Goal: Task Accomplishment & Management: Manage account settings

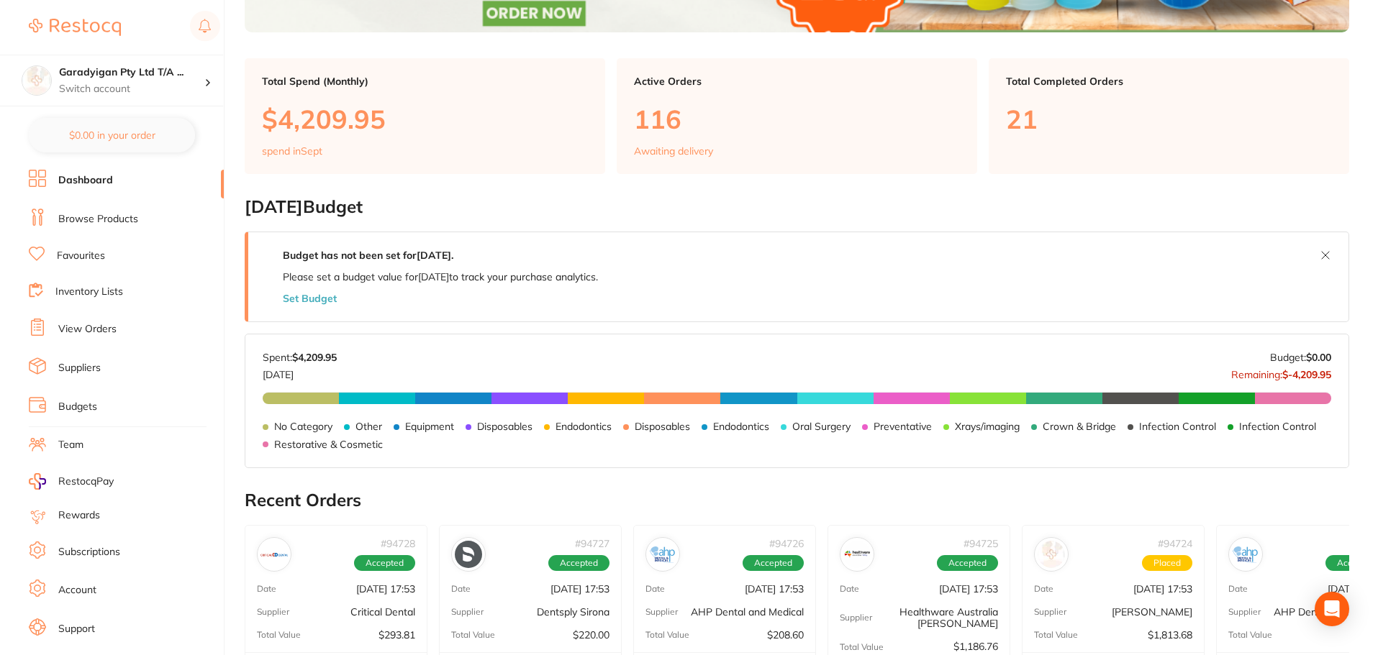
scroll to position [504, 0]
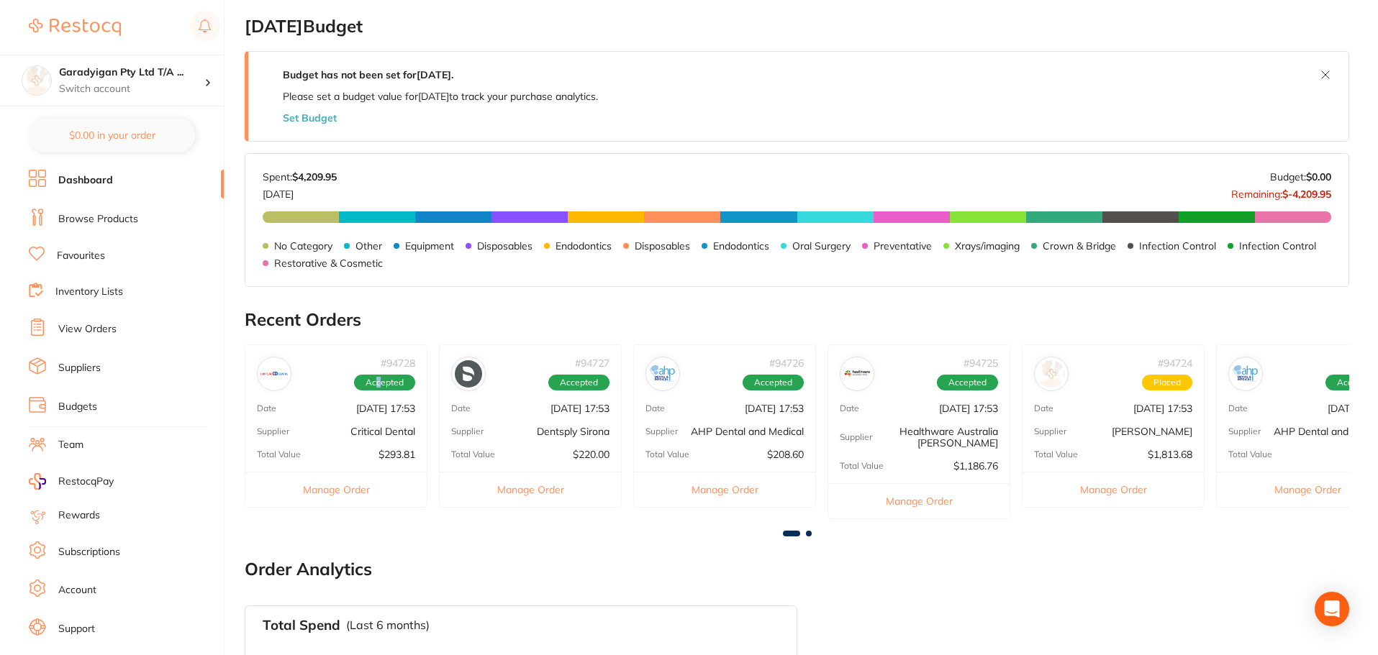
click at [381, 376] on span "Accepted" at bounding box center [384, 383] width 61 height 16
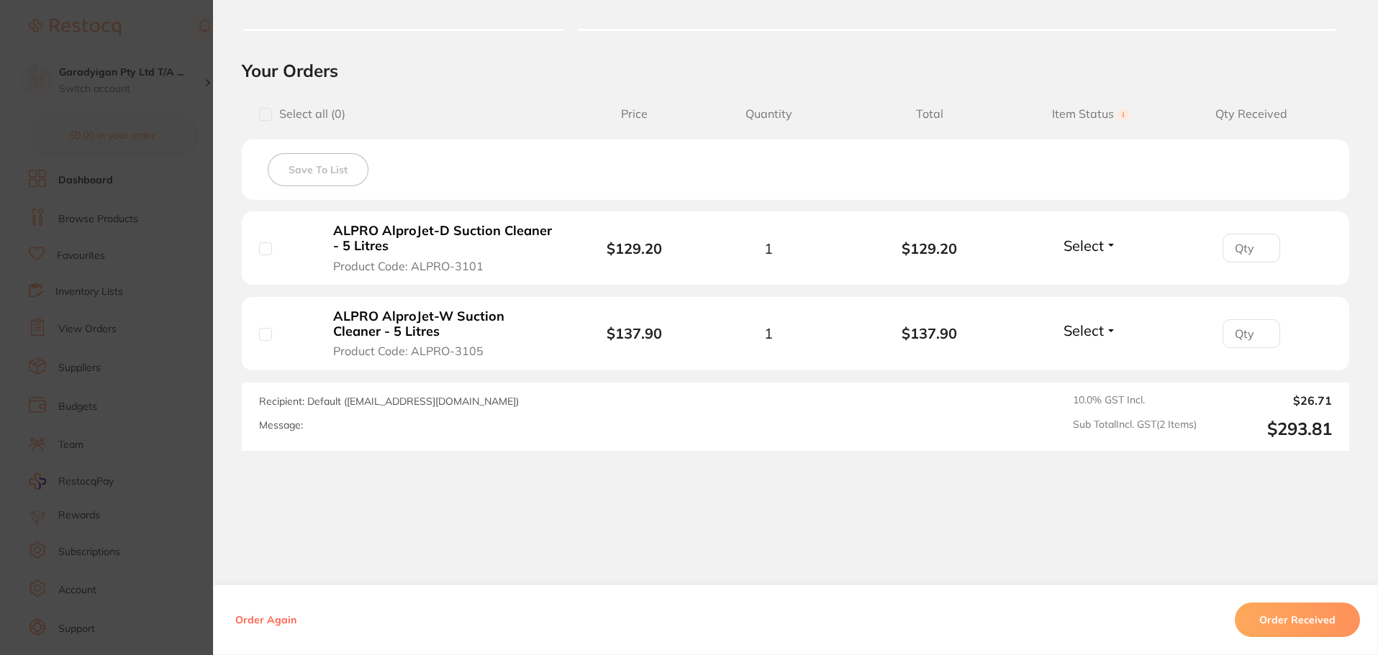
scroll to position [304, 0]
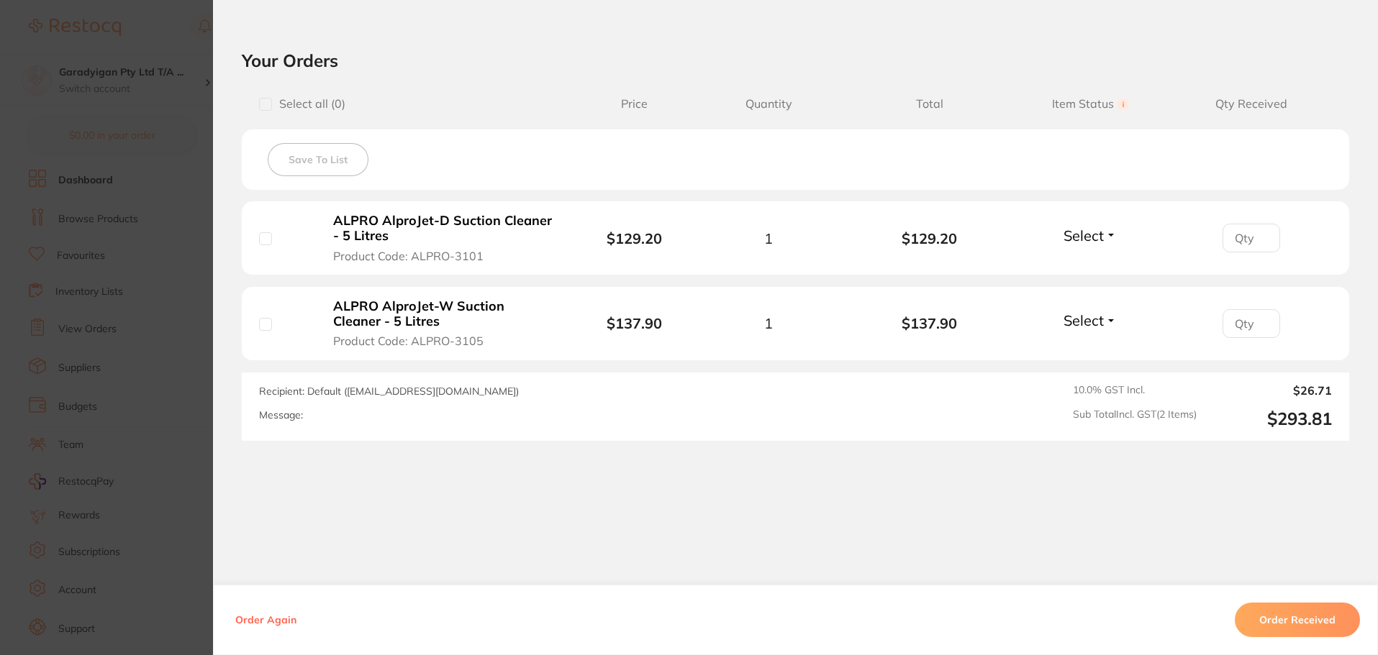
click at [1278, 612] on button "Order Received" at bounding box center [1297, 620] width 125 height 35
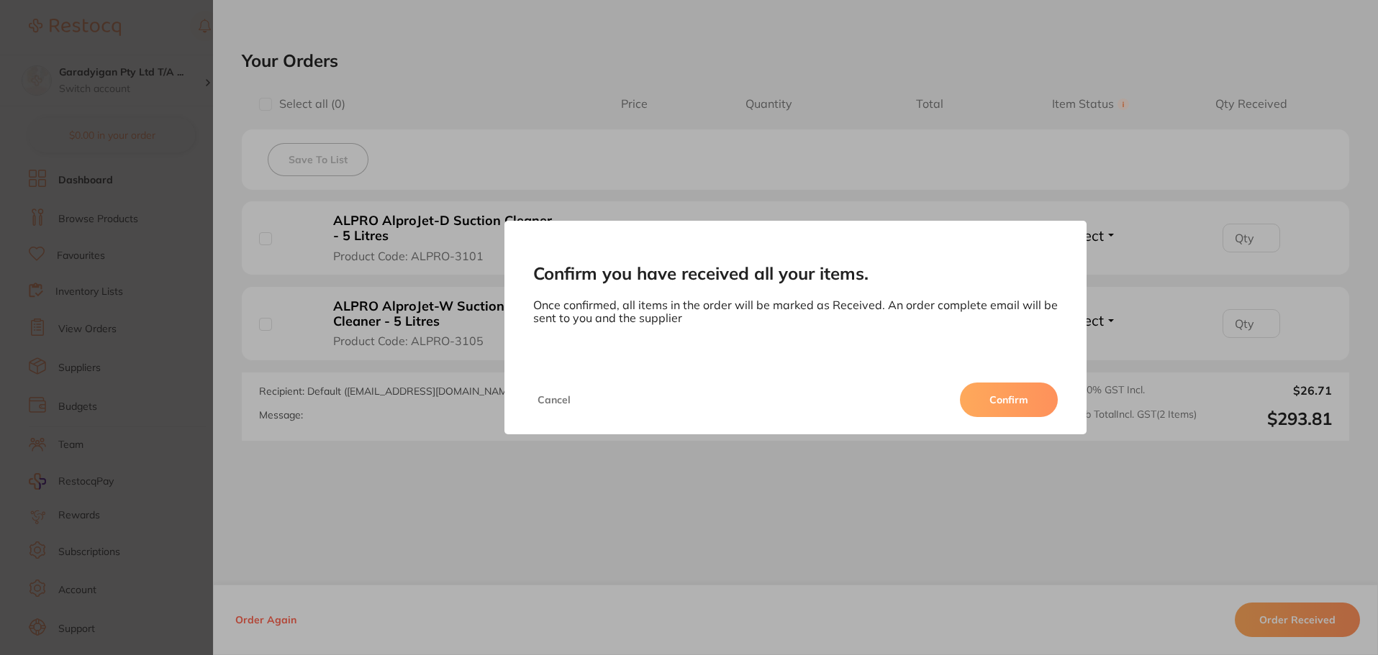
click at [1005, 389] on button "Confirm" at bounding box center [1009, 400] width 98 height 35
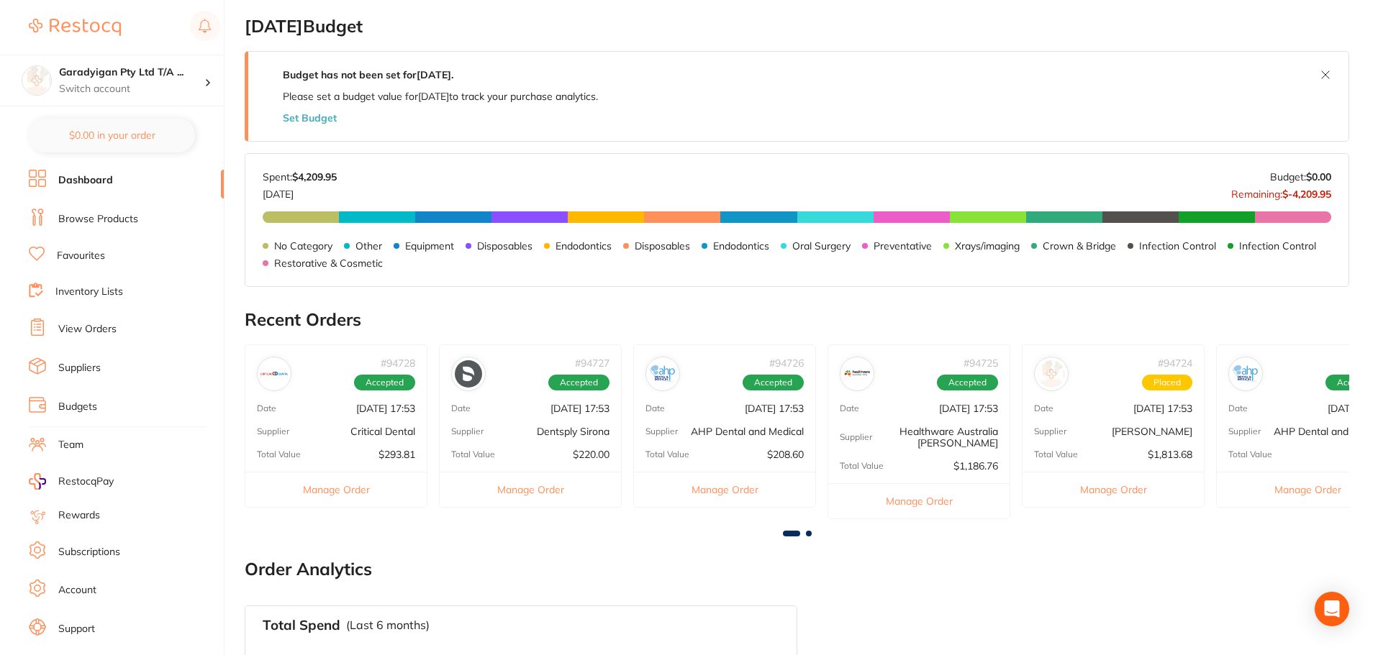
click at [534, 491] on button "Manage Order" at bounding box center [530, 489] width 181 height 35
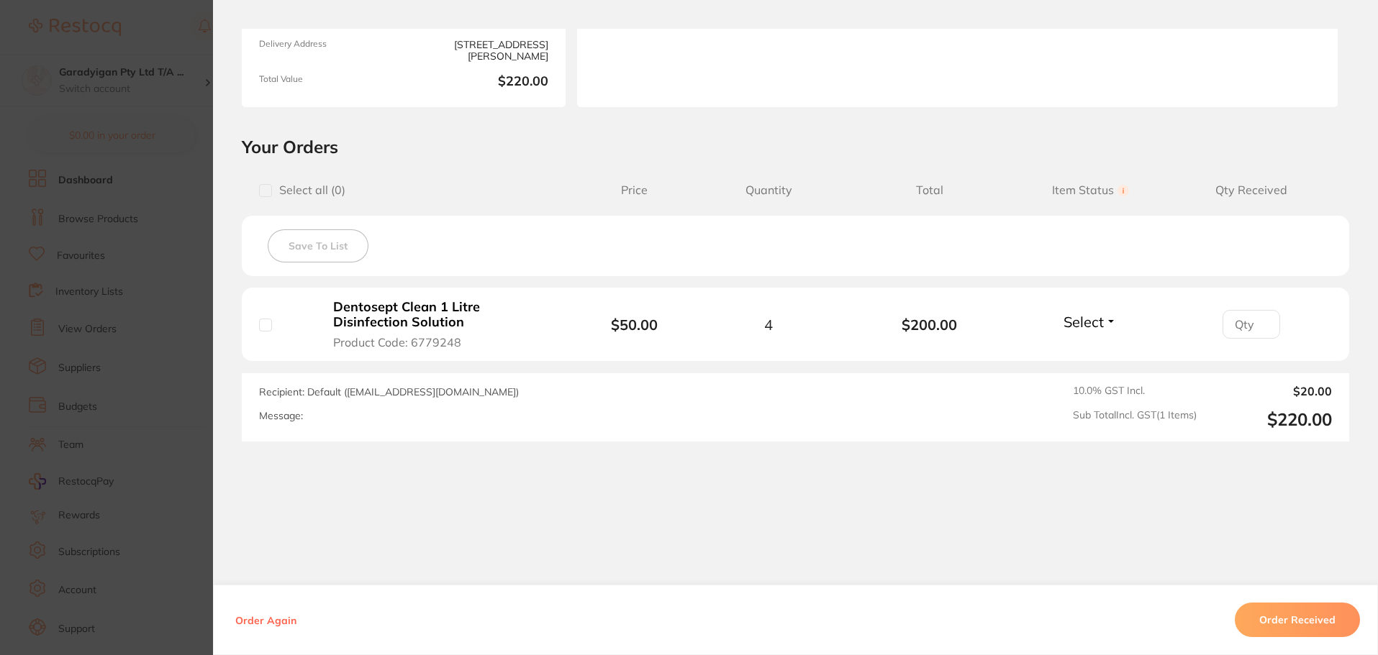
scroll to position [218, 0]
click at [1339, 622] on button "Order Received" at bounding box center [1297, 620] width 125 height 35
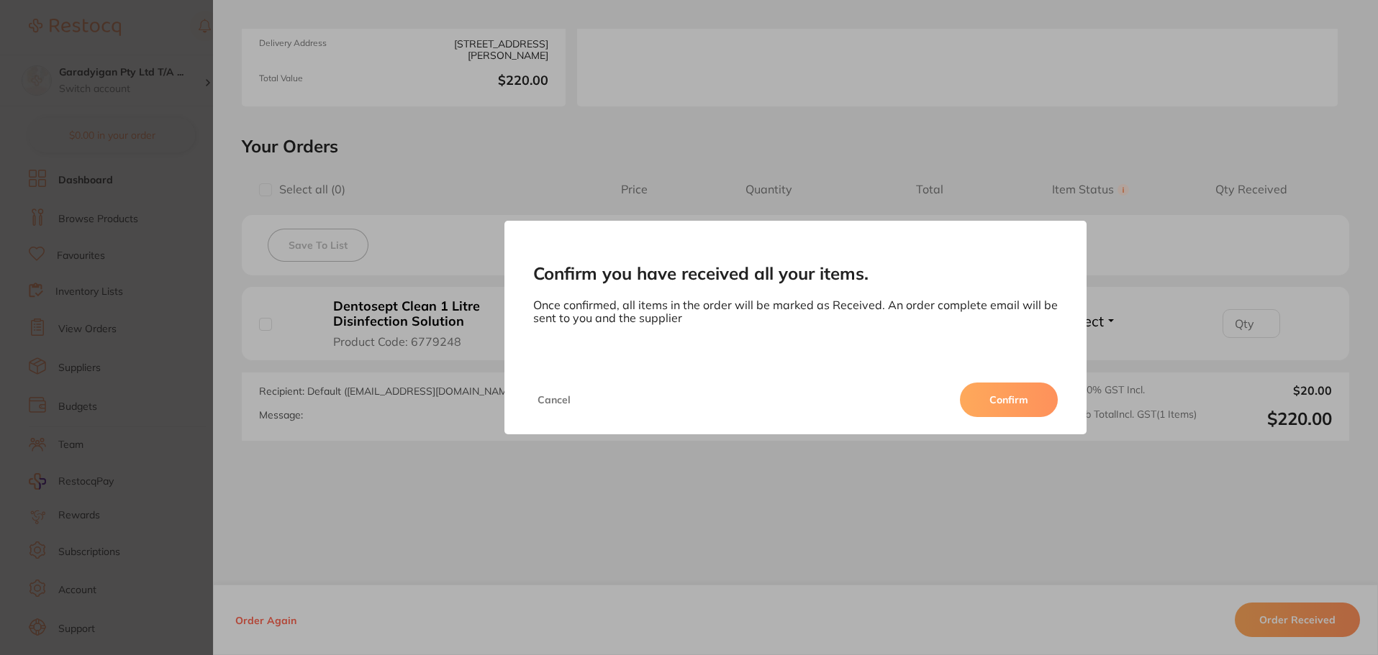
click at [1017, 404] on button "Confirm" at bounding box center [1009, 400] width 98 height 35
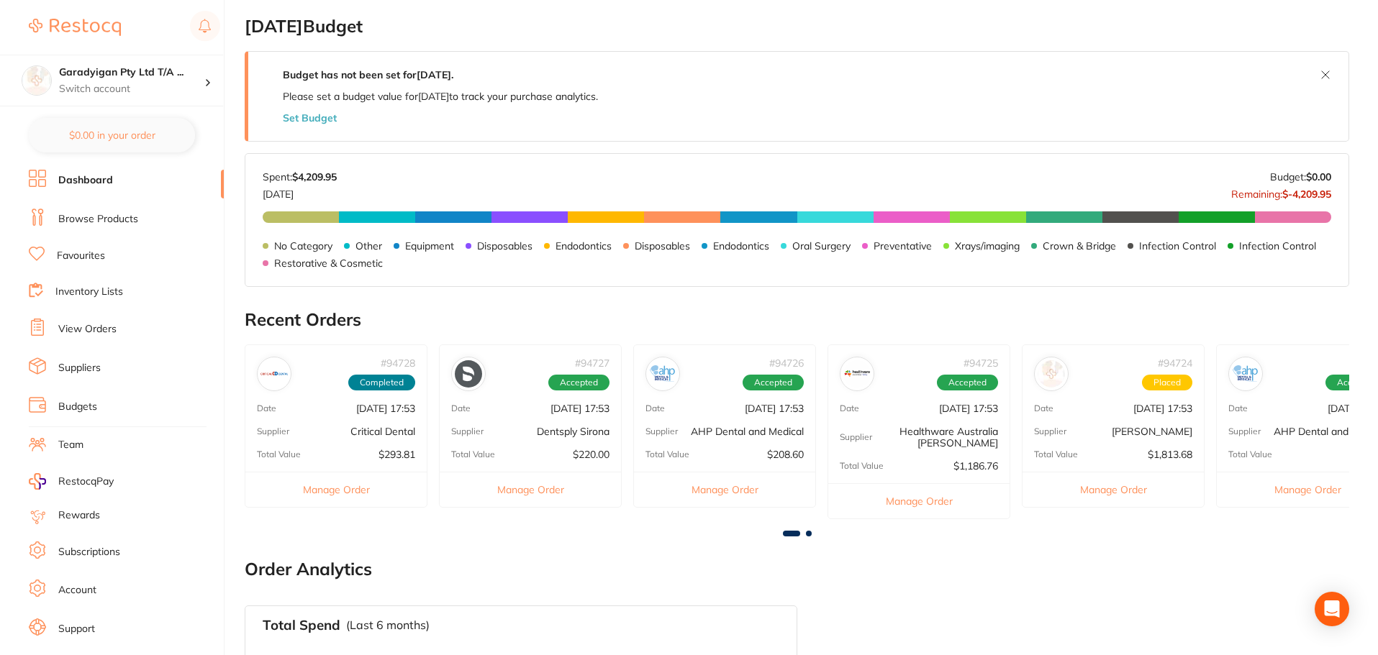
click at [755, 490] on button "Manage Order" at bounding box center [724, 489] width 181 height 35
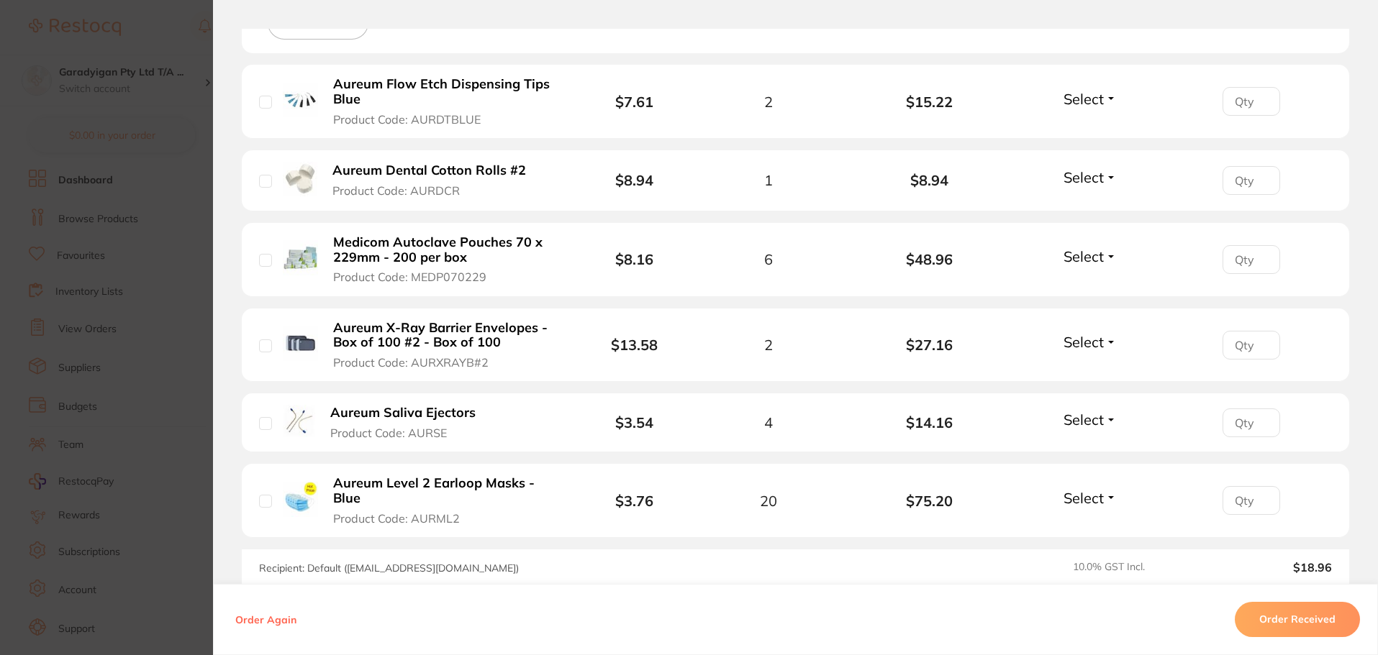
scroll to position [473, 0]
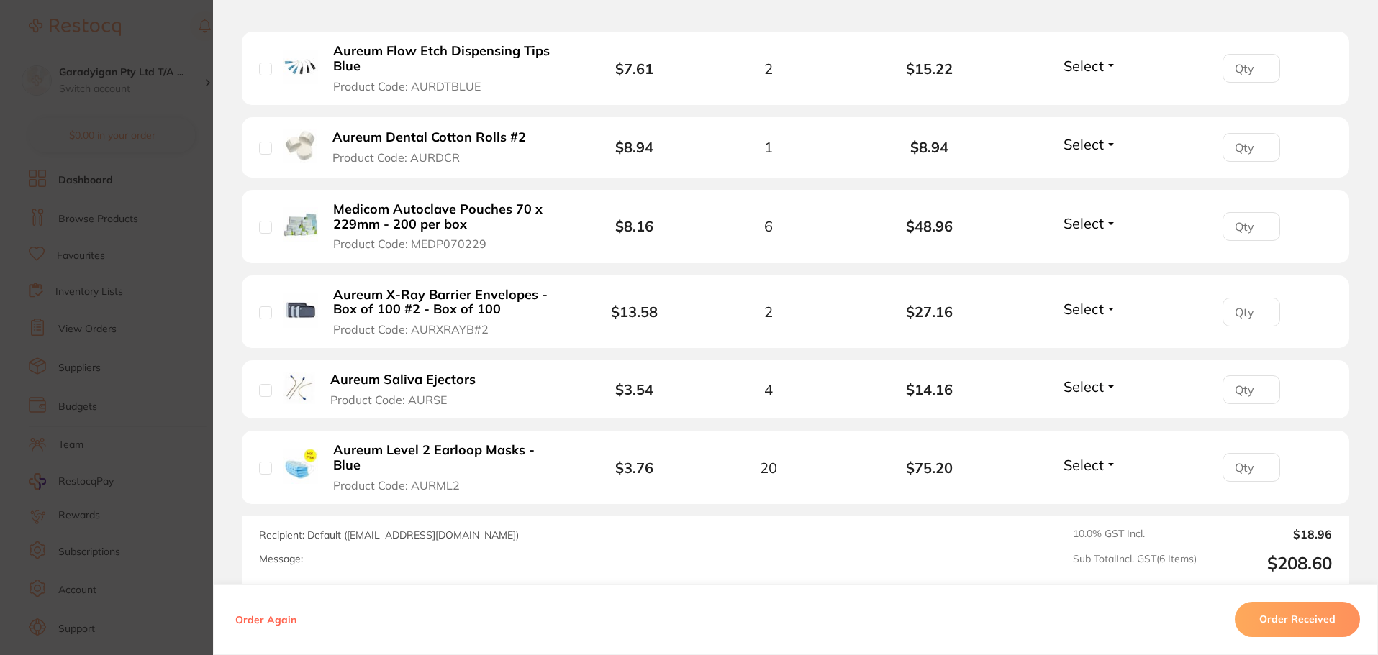
click at [1324, 628] on button "Order Received" at bounding box center [1297, 620] width 125 height 35
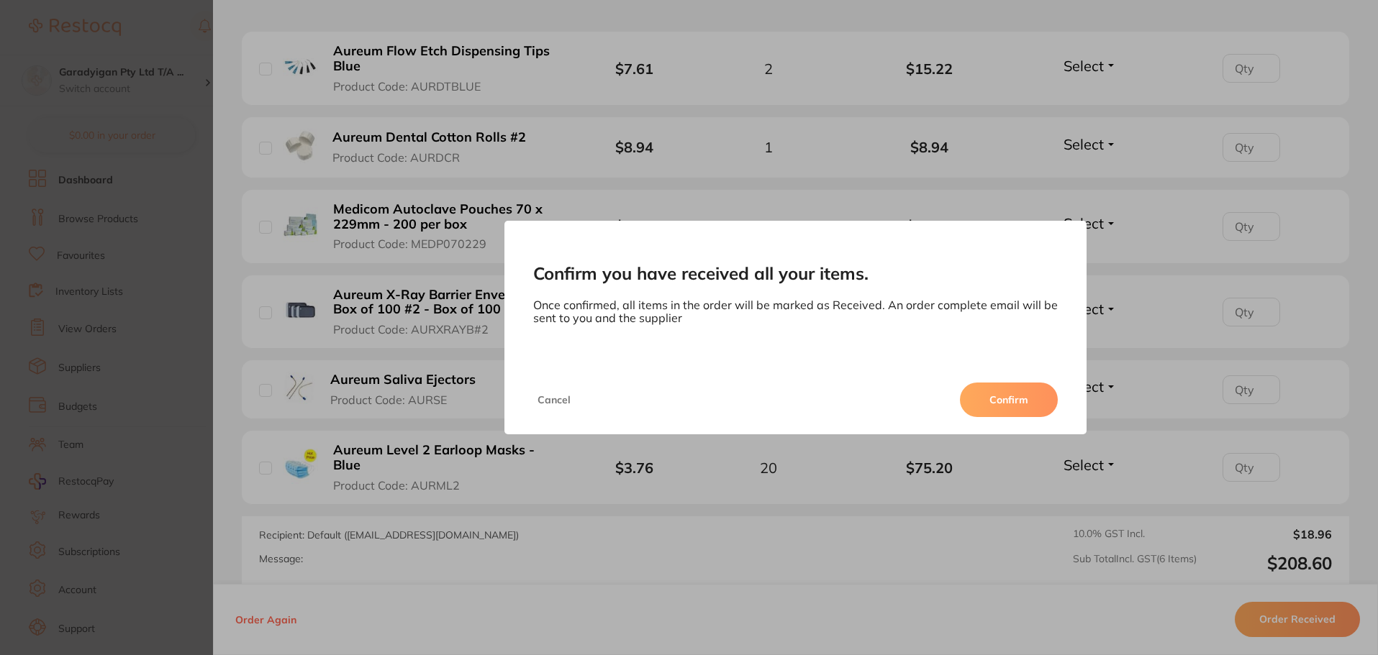
drag, startPoint x: 997, startPoint y: 406, endPoint x: 1004, endPoint y: 400, distance: 9.7
click at [1002, 401] on button "Confirm" at bounding box center [1009, 400] width 98 height 35
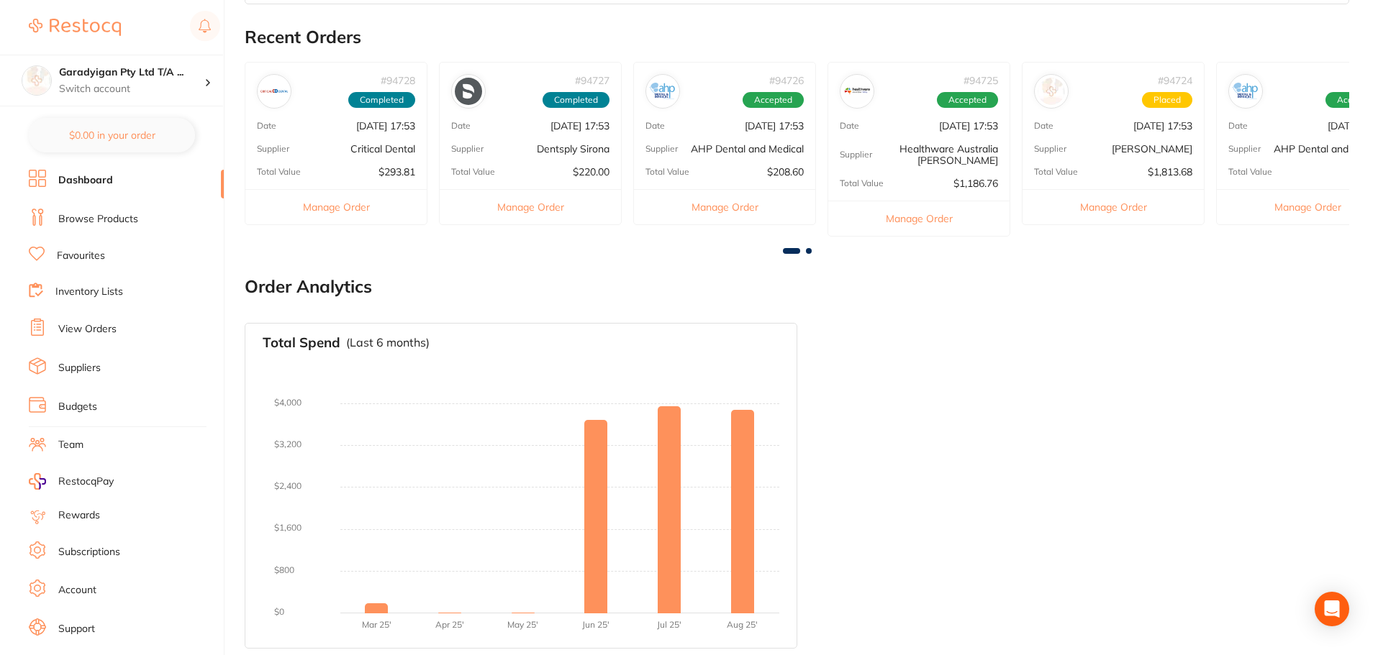
scroll to position [791, 0]
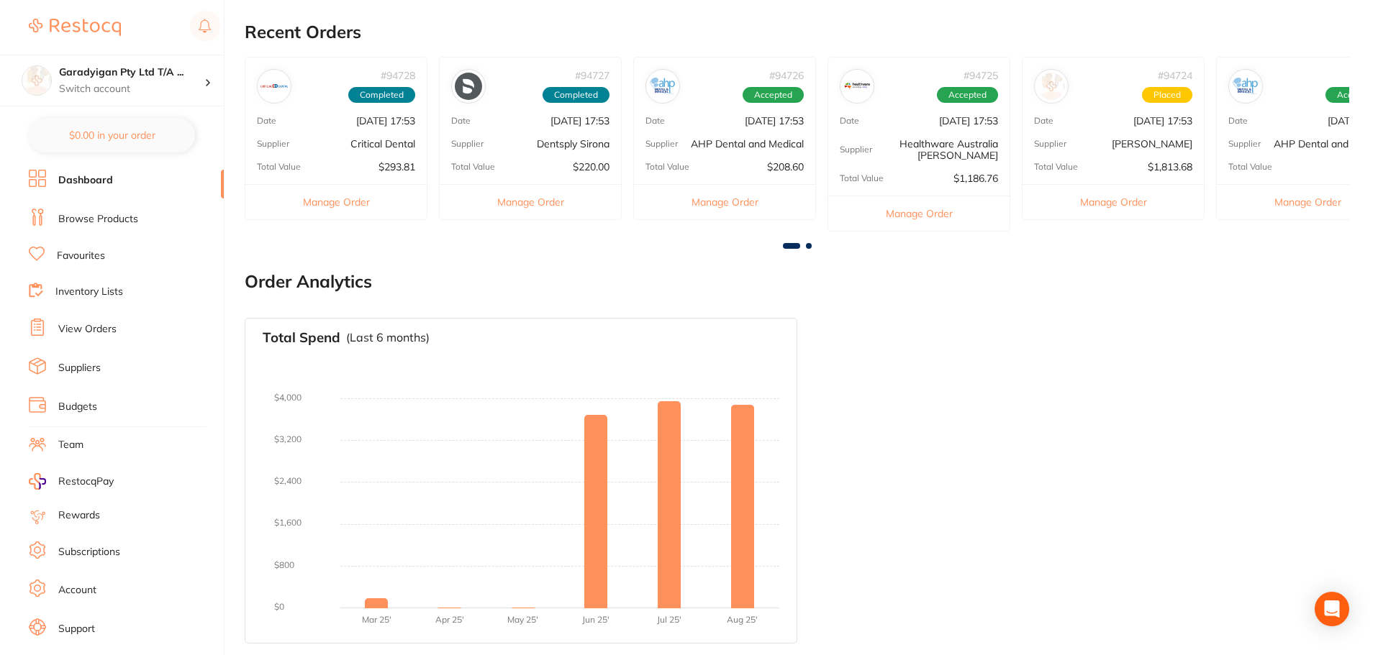
click at [897, 210] on button "Manage Order" at bounding box center [918, 213] width 181 height 35
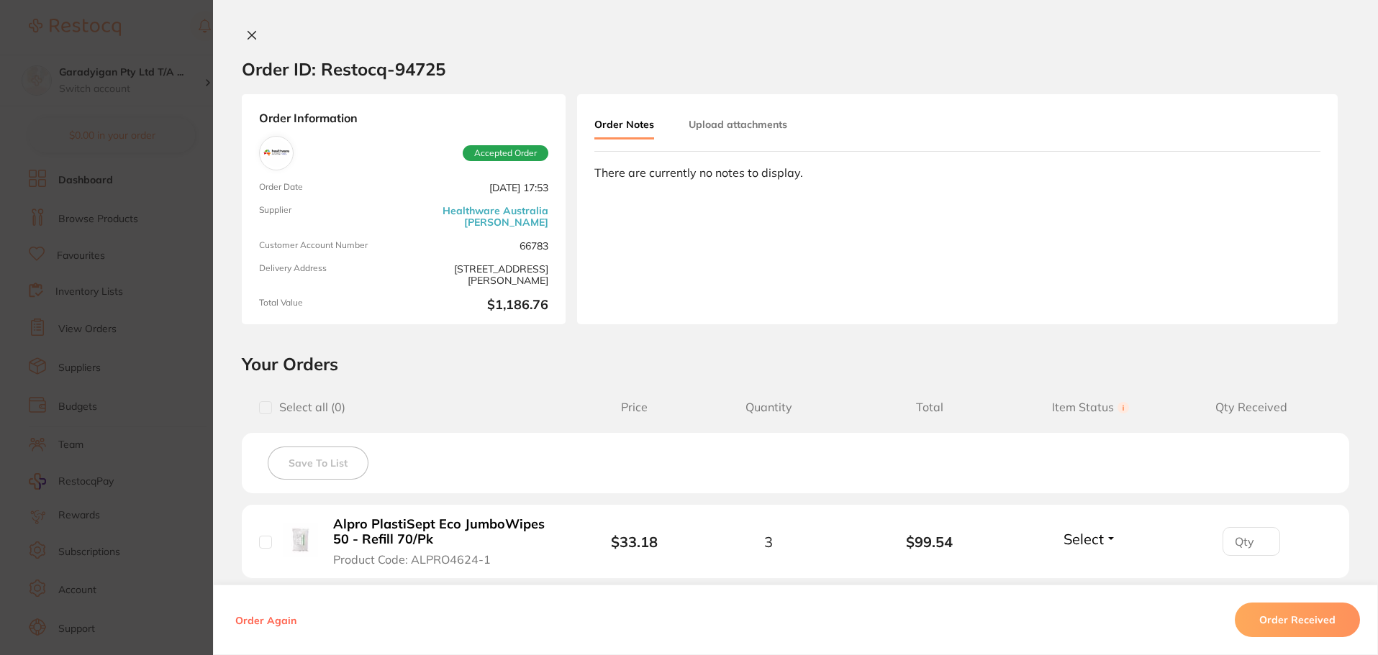
scroll to position [504, 0]
drag, startPoint x: 247, startPoint y: 31, endPoint x: 265, endPoint y: 29, distance: 18.8
click at [250, 32] on icon at bounding box center [252, 35] width 12 height 12
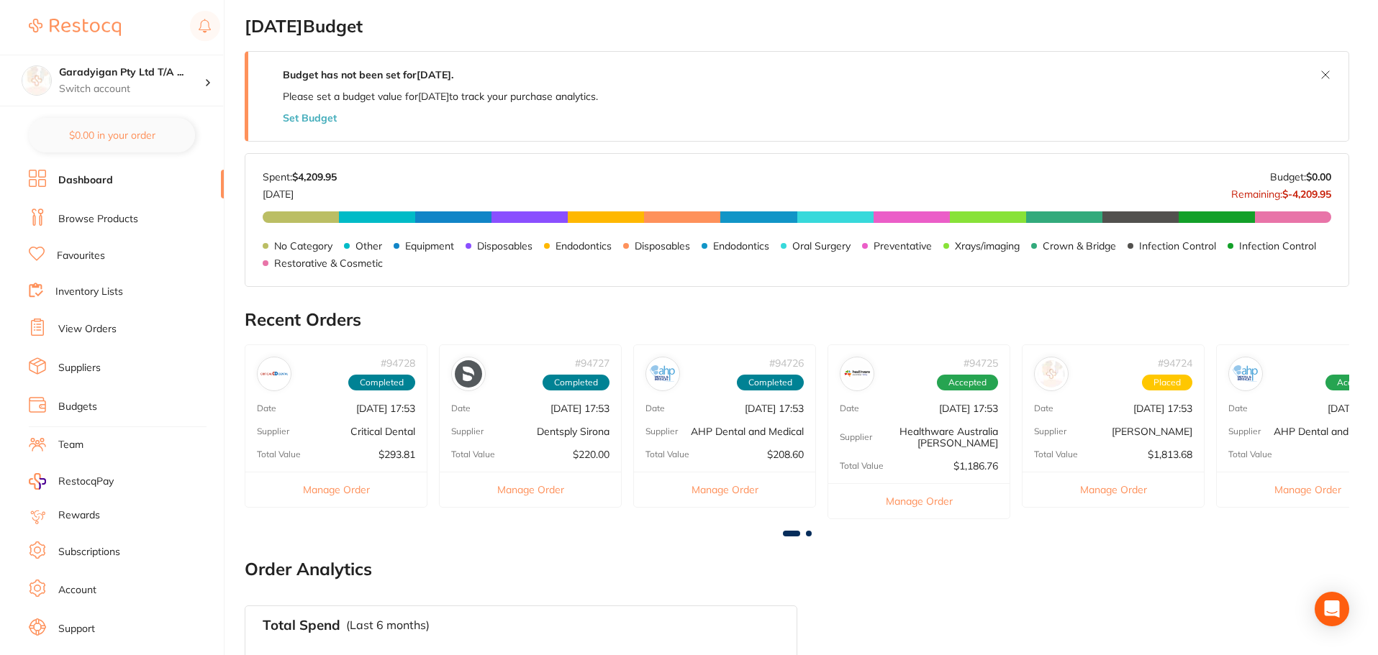
click at [1105, 489] on button "Manage Order" at bounding box center [1112, 489] width 181 height 35
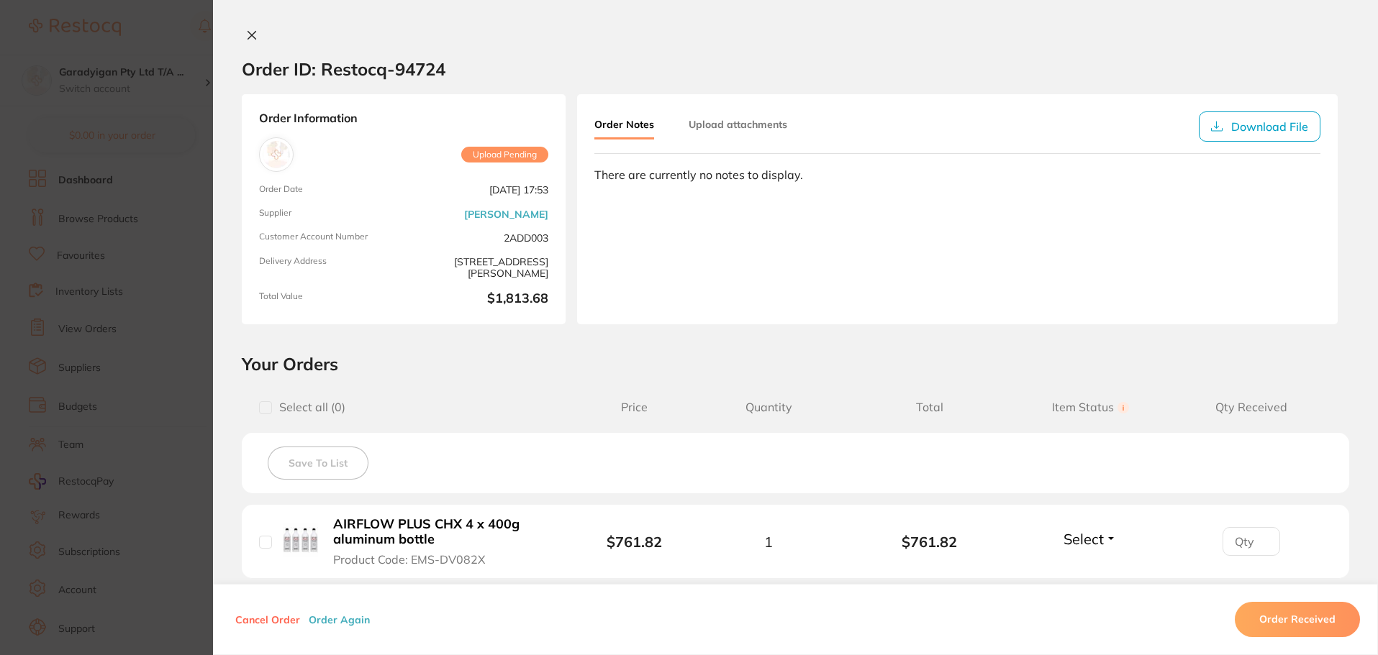
scroll to position [144, 0]
